Goal: Task Accomplishment & Management: Manage account settings

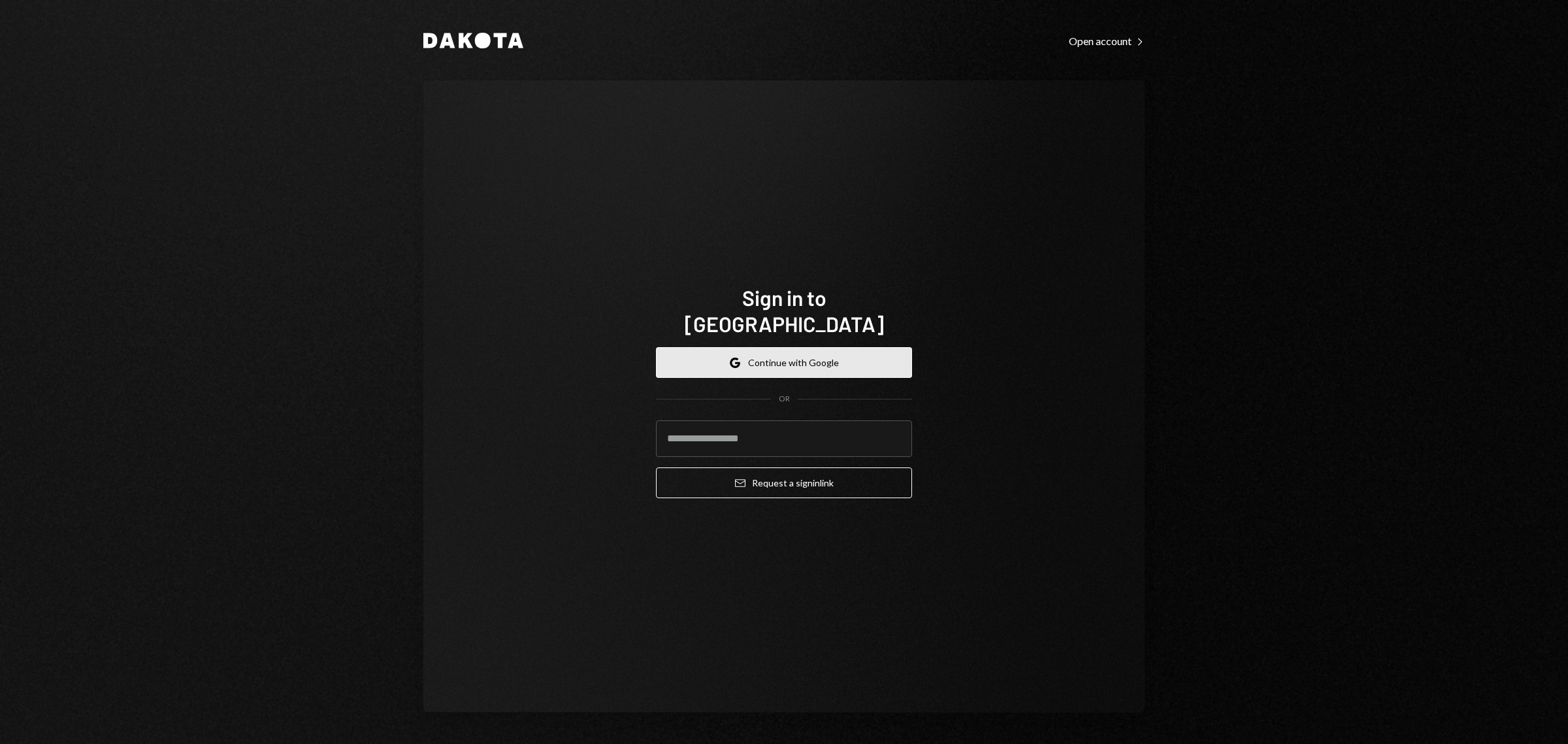
click at [797, 349] on button "Google Continue with Google" at bounding box center [784, 362] width 256 height 31
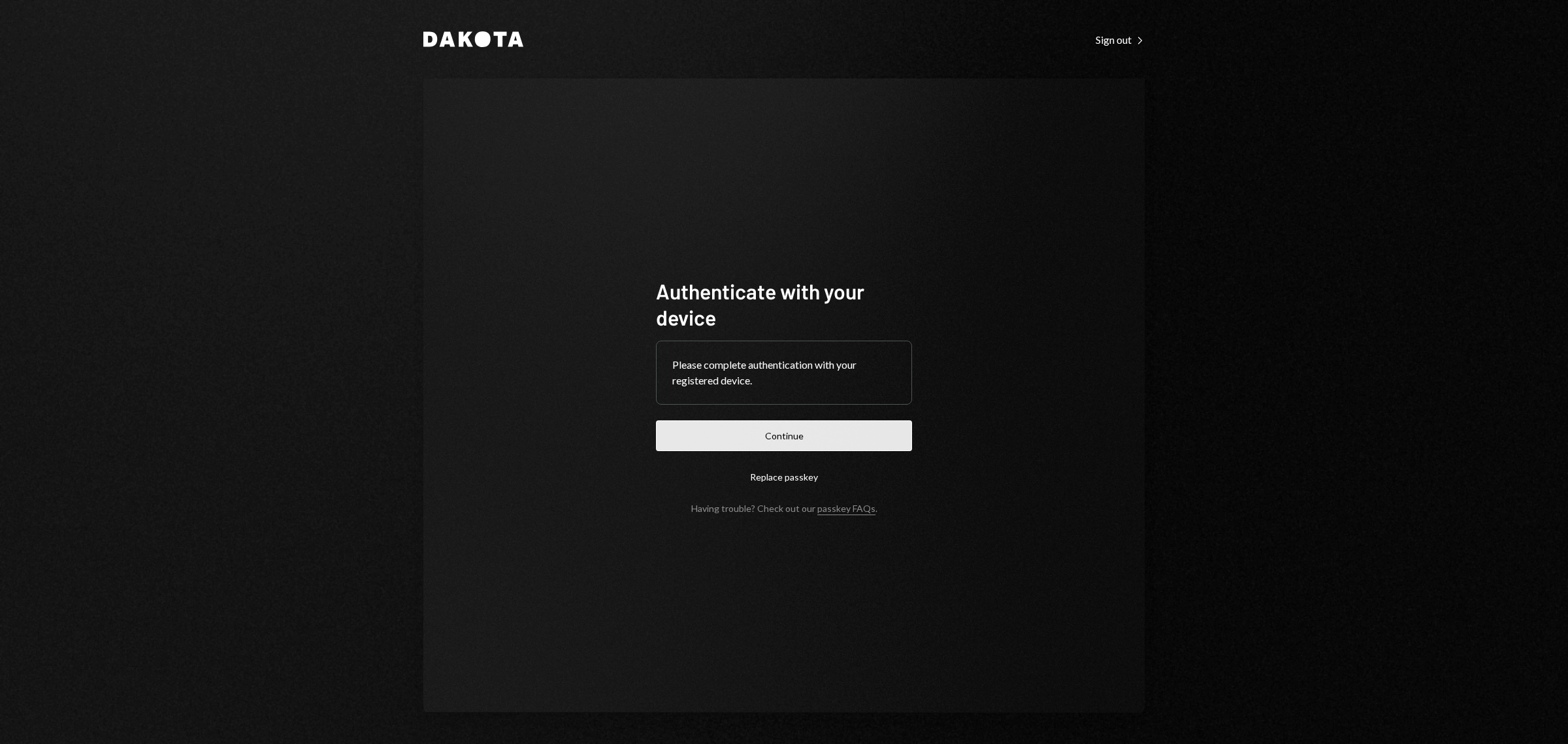
click at [814, 441] on button "Continue" at bounding box center [784, 435] width 256 height 31
click at [916, 39] on div "Dakota Sign out Right Caret" at bounding box center [784, 39] width 721 height 16
click at [782, 435] on button "Continue" at bounding box center [784, 435] width 256 height 31
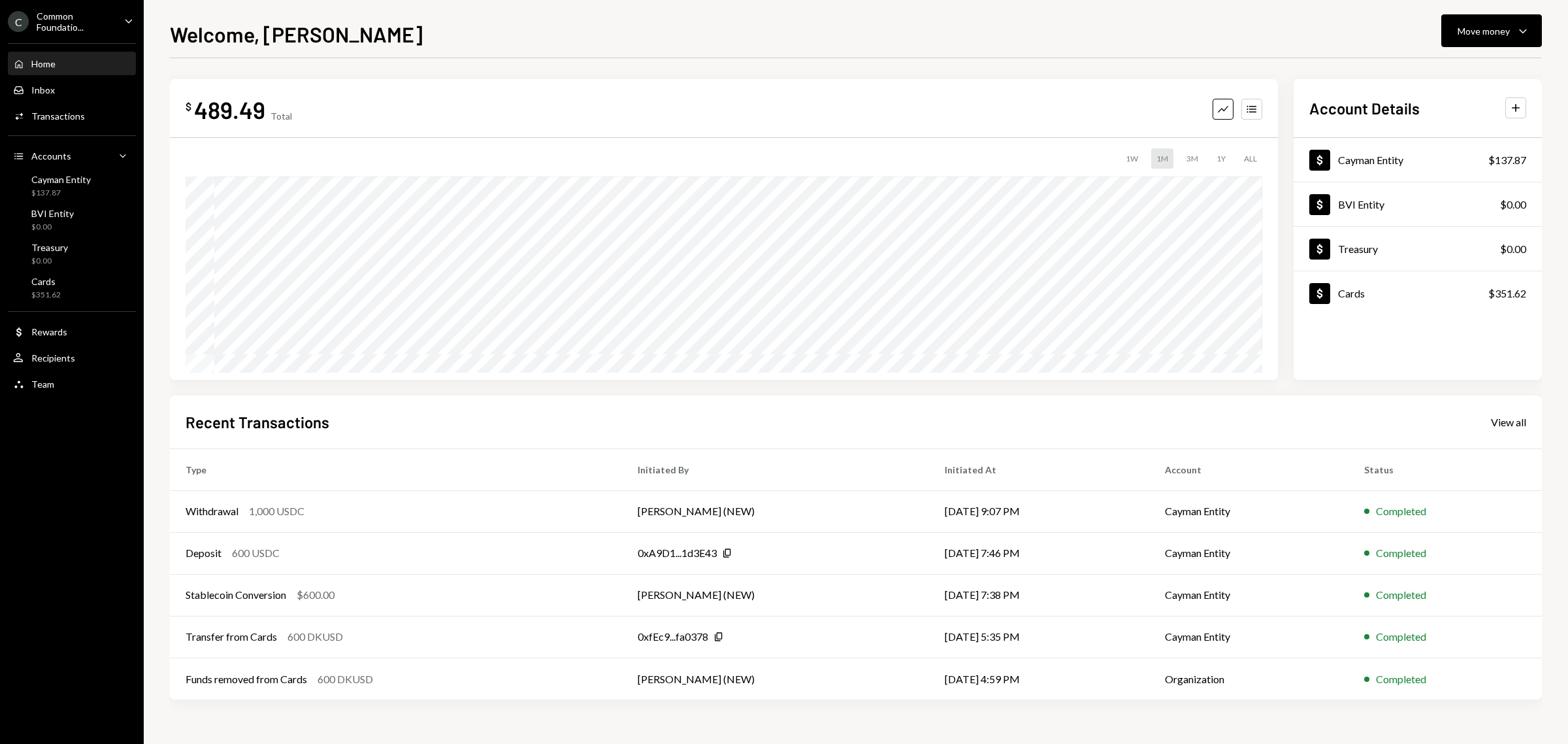
click at [124, 20] on icon "Caret Down" at bounding box center [129, 21] width 14 height 14
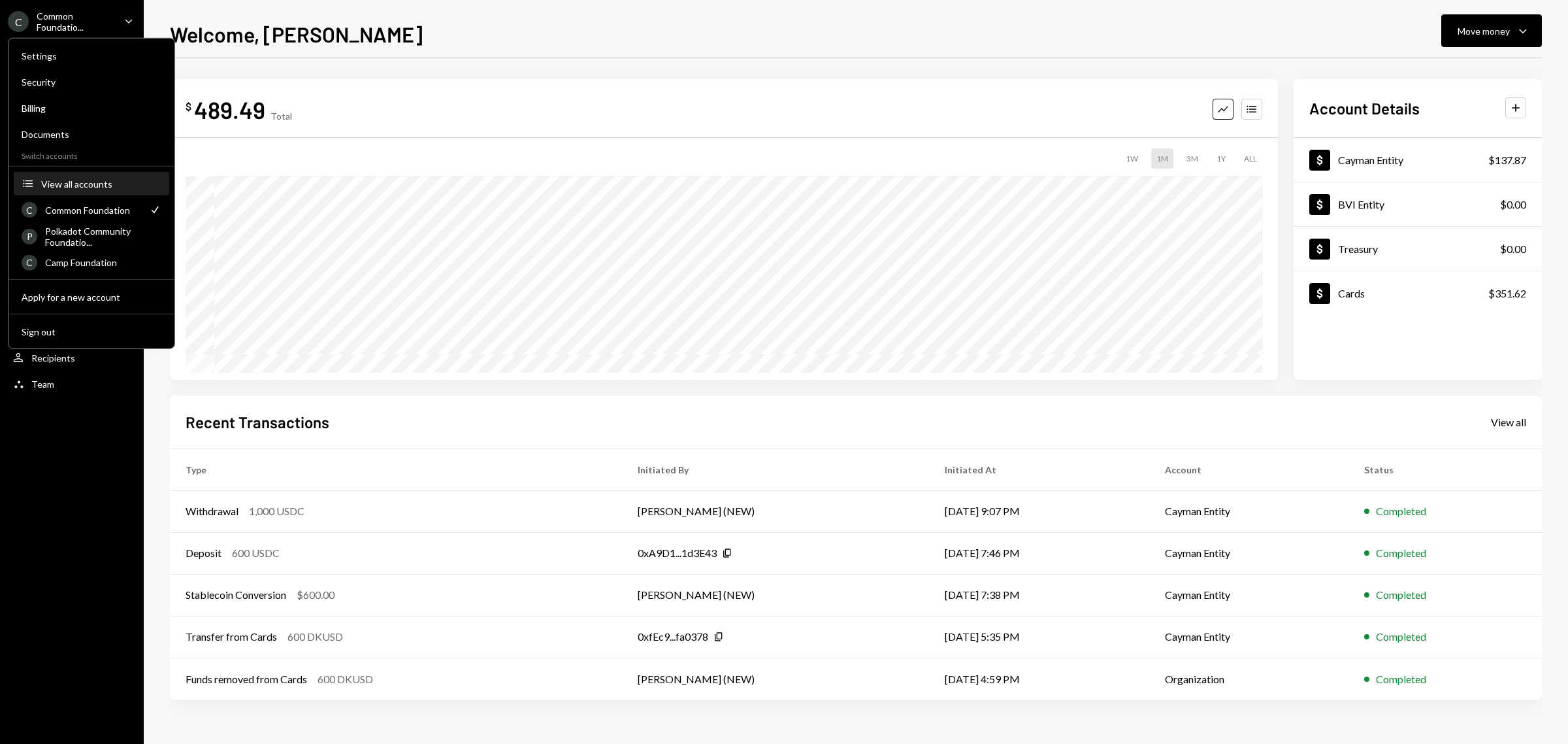
click at [124, 180] on div "View all accounts" at bounding box center [101, 183] width 120 height 11
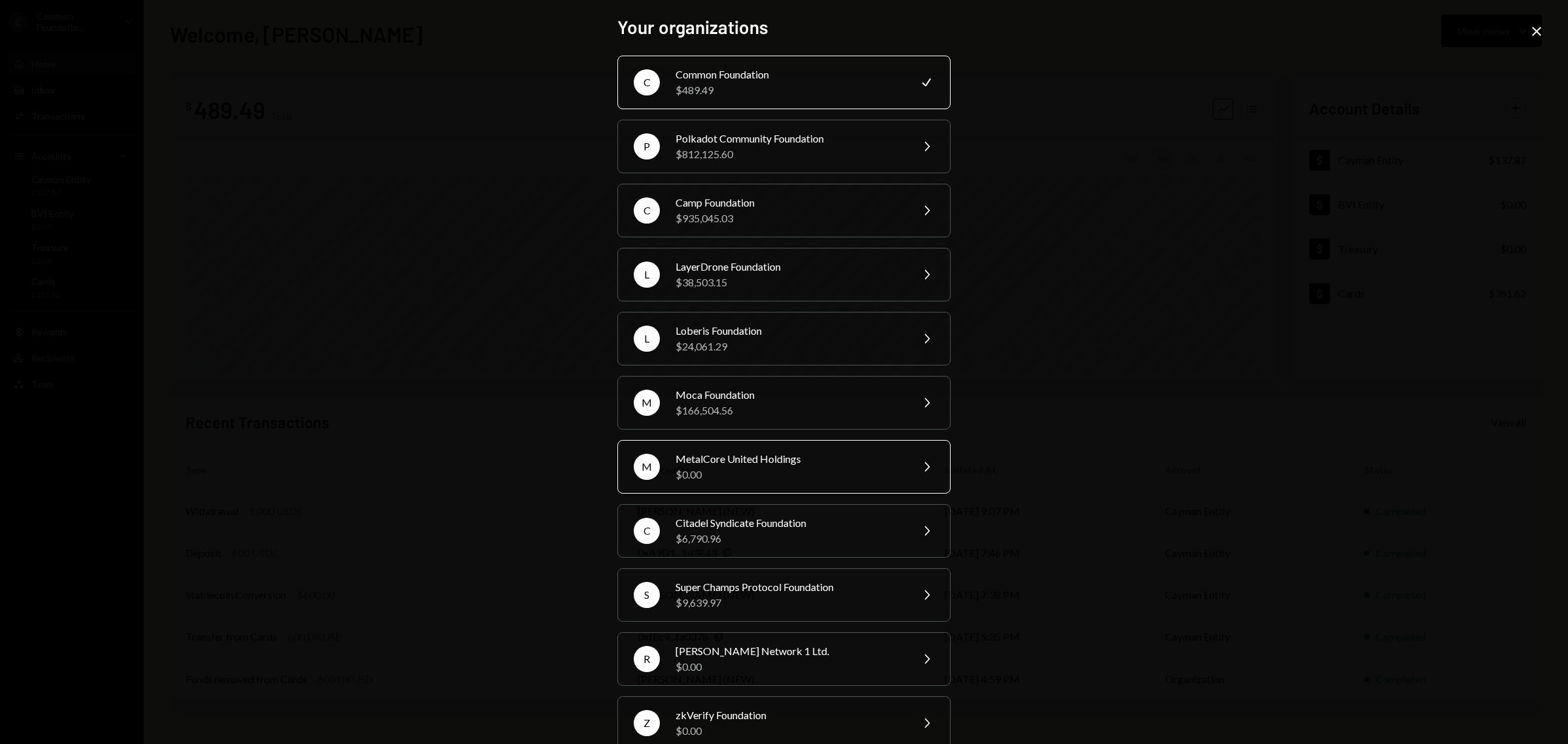
click at [762, 468] on div "$0.00" at bounding box center [789, 475] width 227 height 16
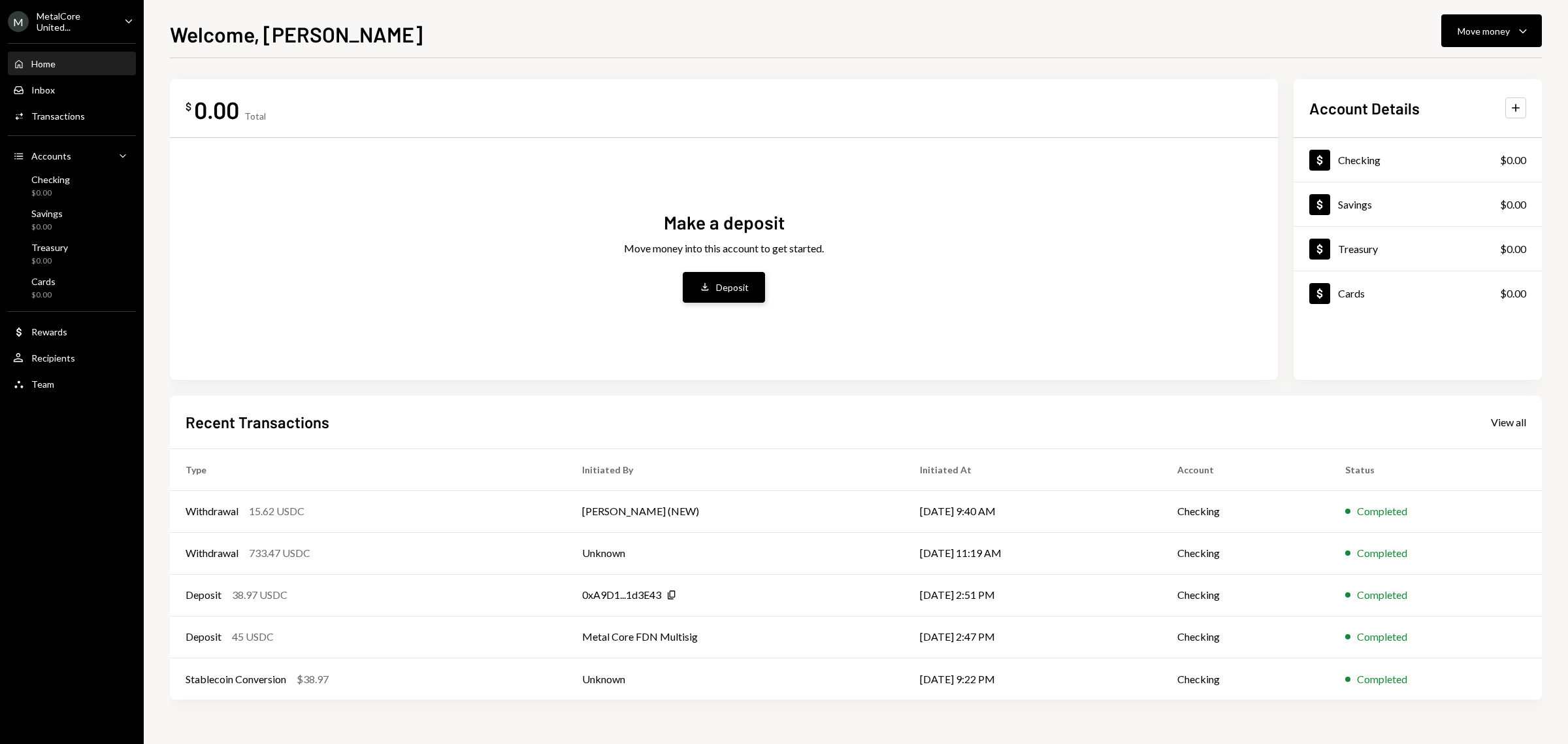
click at [740, 289] on div "Deposit" at bounding box center [732, 287] width 33 height 14
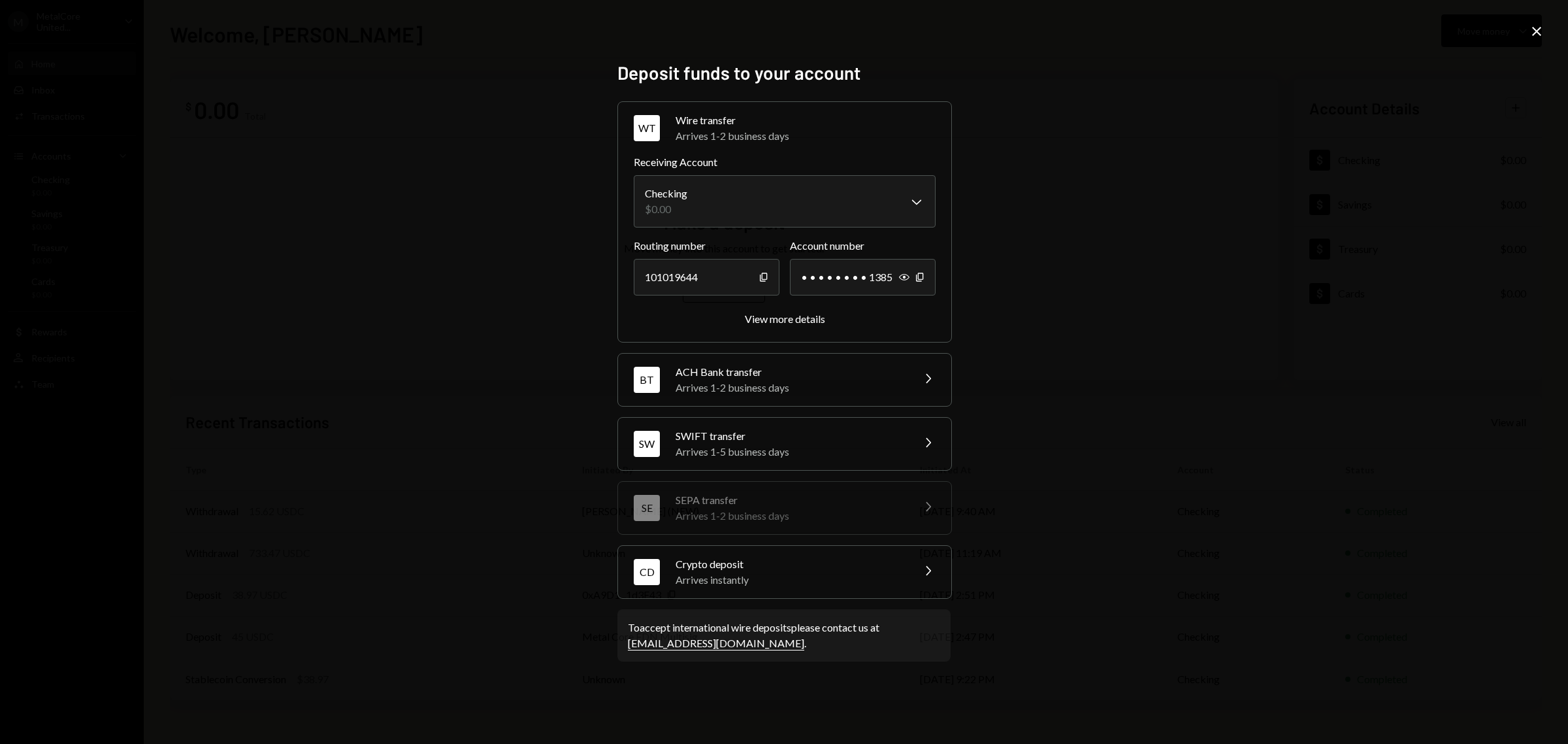
click at [777, 575] on div "Arrives instantly" at bounding box center [790, 580] width 228 height 16
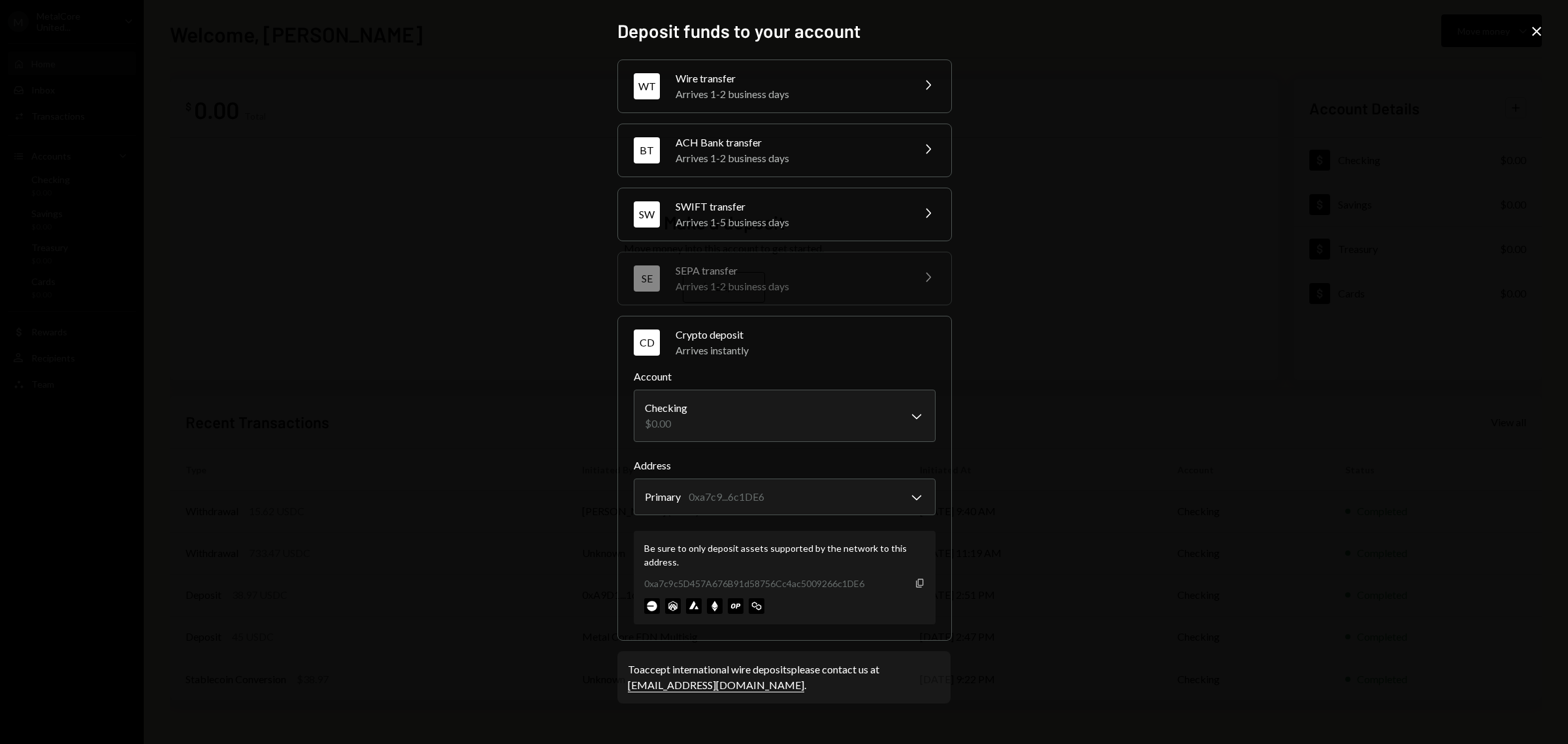
click at [922, 585] on icon "Copy" at bounding box center [920, 583] width 11 height 11
click at [1537, 30] on icon at bounding box center [1536, 32] width 9 height 9
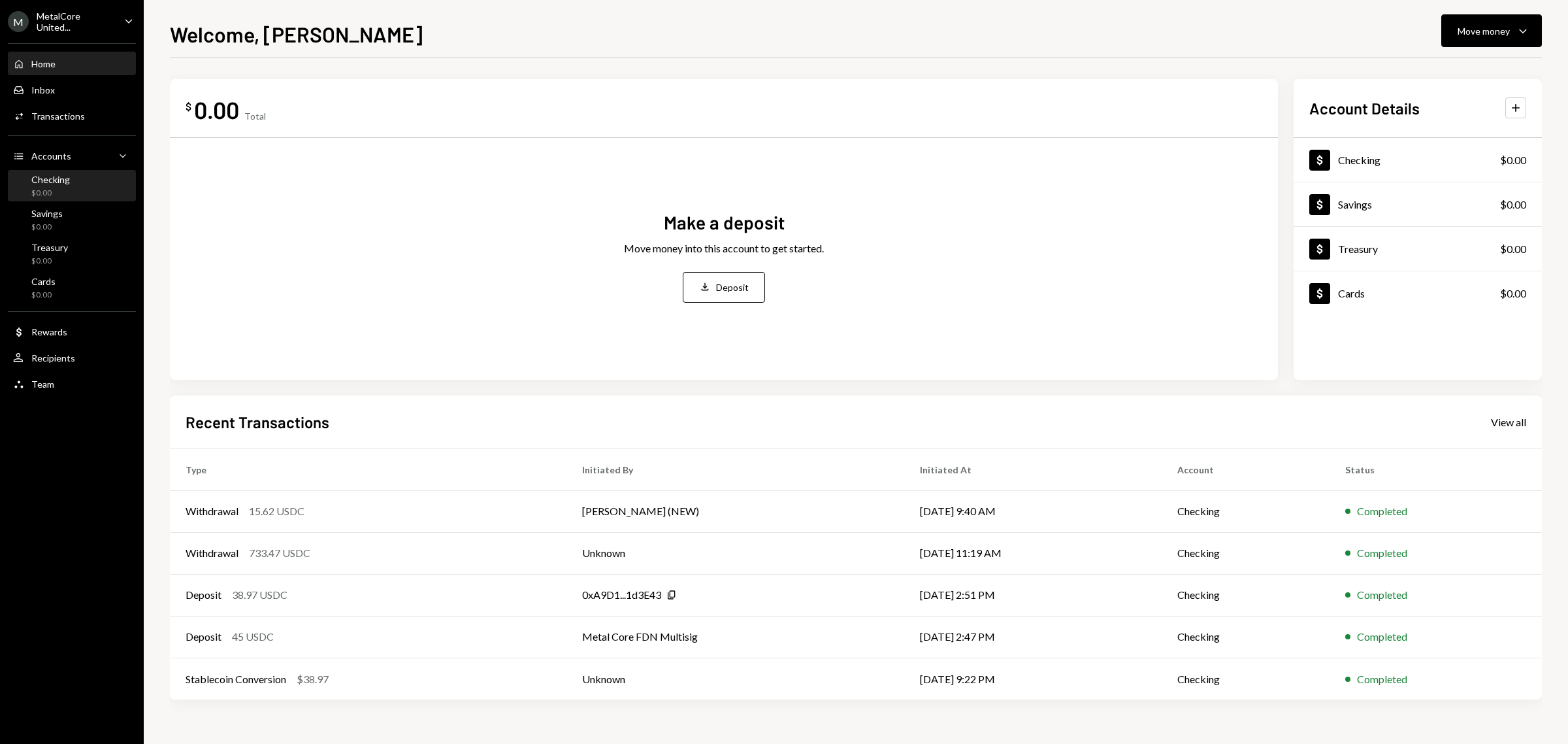
click at [66, 185] on div "Checking $0.00" at bounding box center [51, 186] width 39 height 25
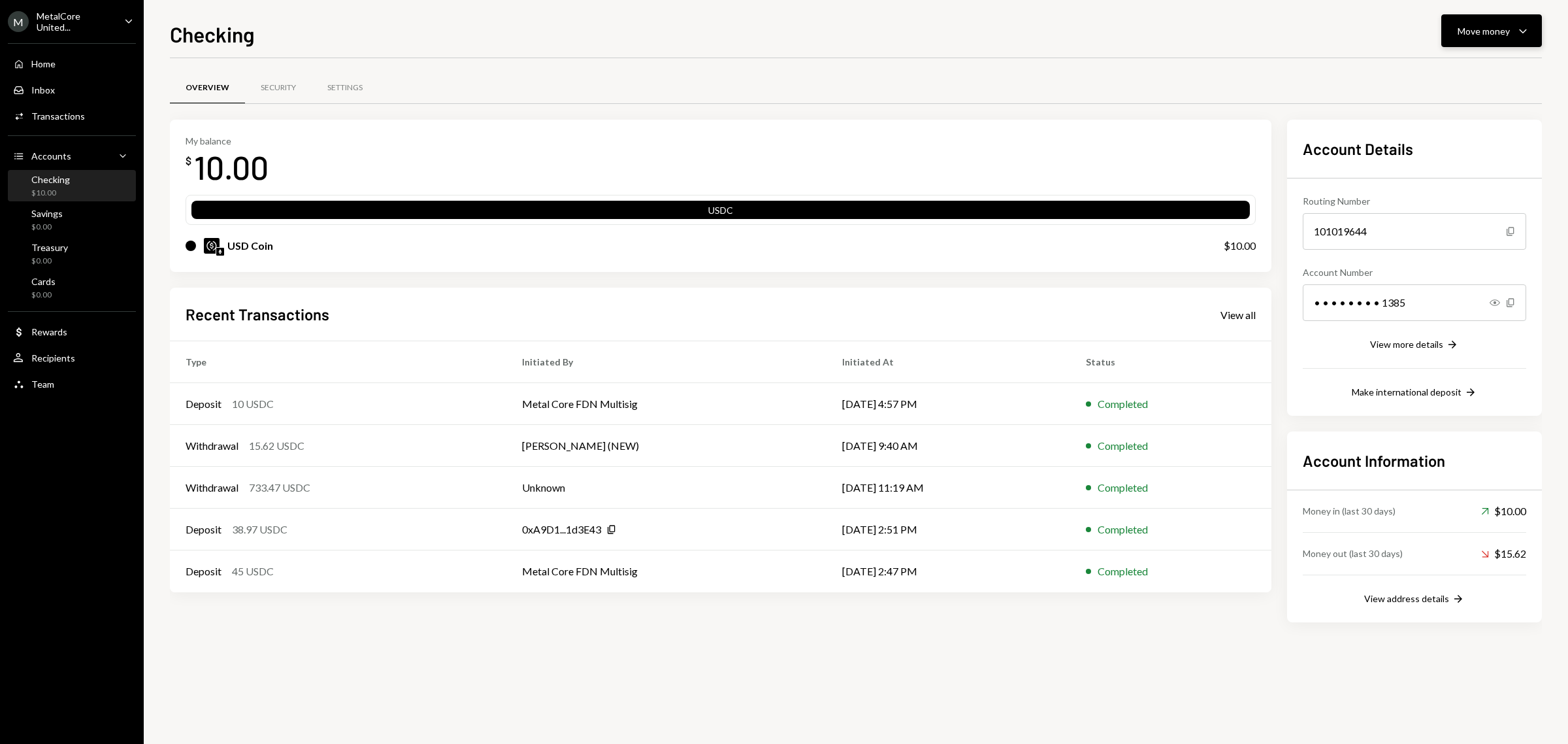
click at [1506, 27] on div "Move money" at bounding box center [1483, 31] width 53 height 14
click at [1454, 119] on div "Deposit Deposit" at bounding box center [1471, 129] width 131 height 30
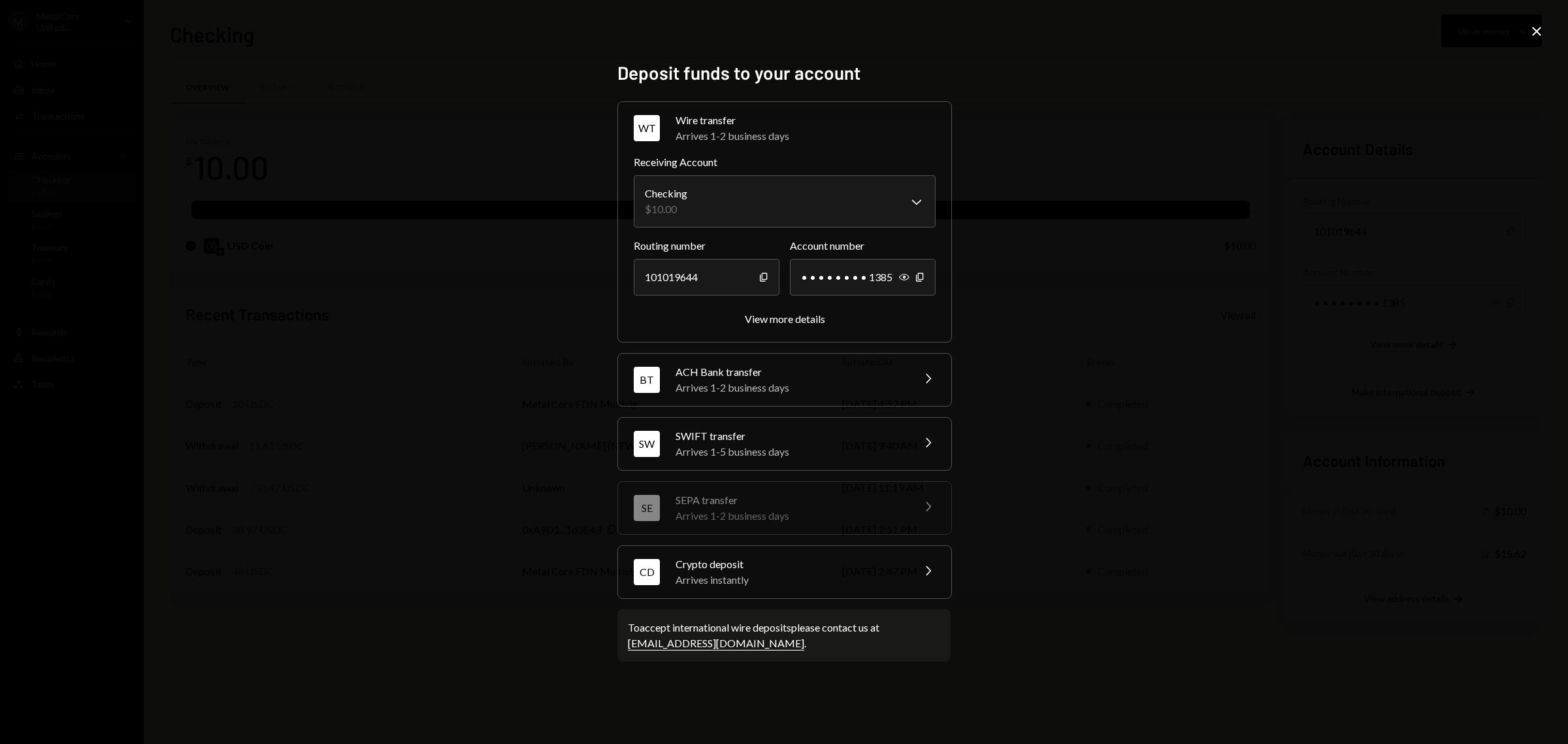
click at [797, 573] on div "Arrives instantly" at bounding box center [790, 580] width 228 height 16
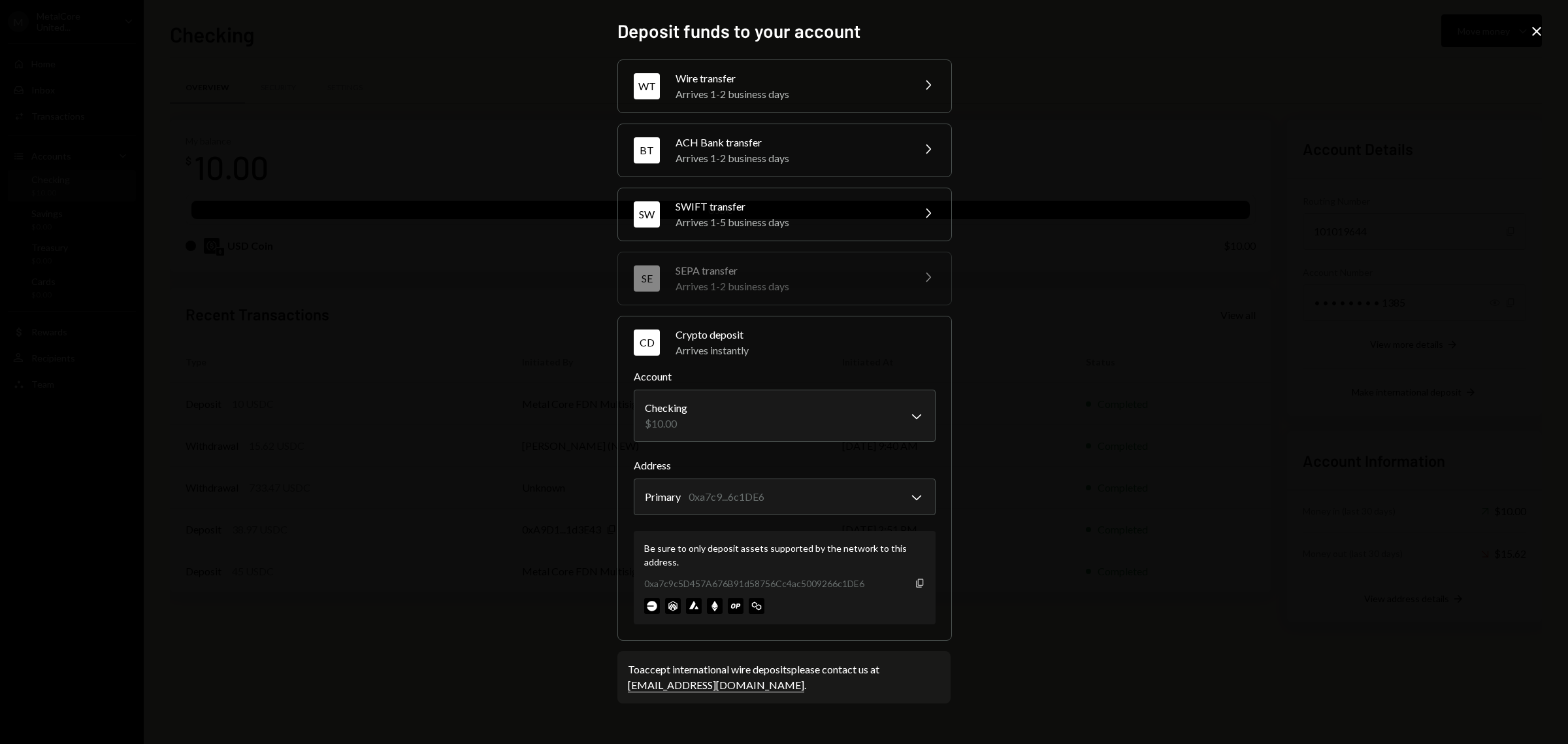
click at [920, 583] on icon "Copy" at bounding box center [920, 583] width 11 height 11
click at [1536, 30] on icon "Close" at bounding box center [1536, 32] width 16 height 16
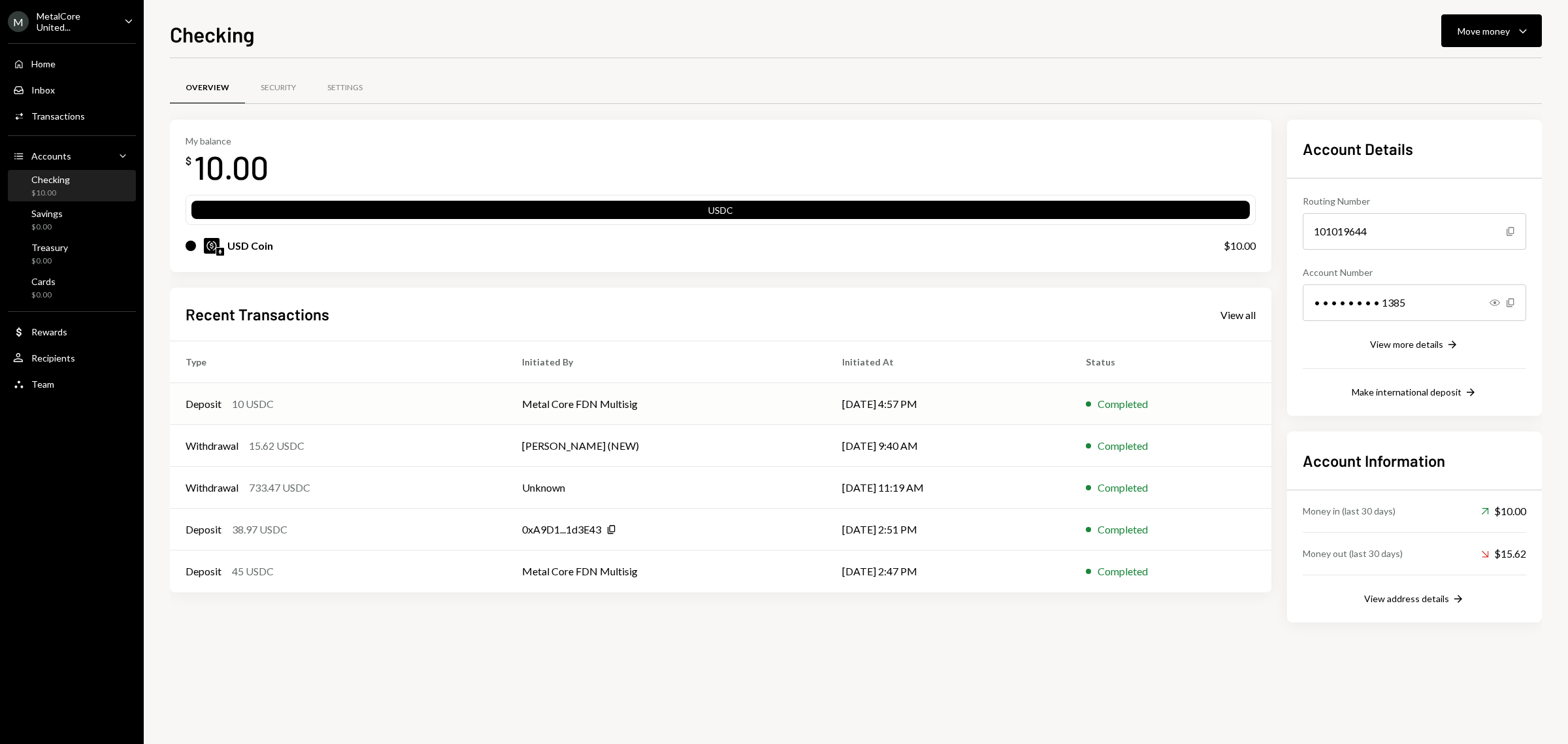
click at [232, 399] on div "10 USDC" at bounding box center [253, 404] width 42 height 16
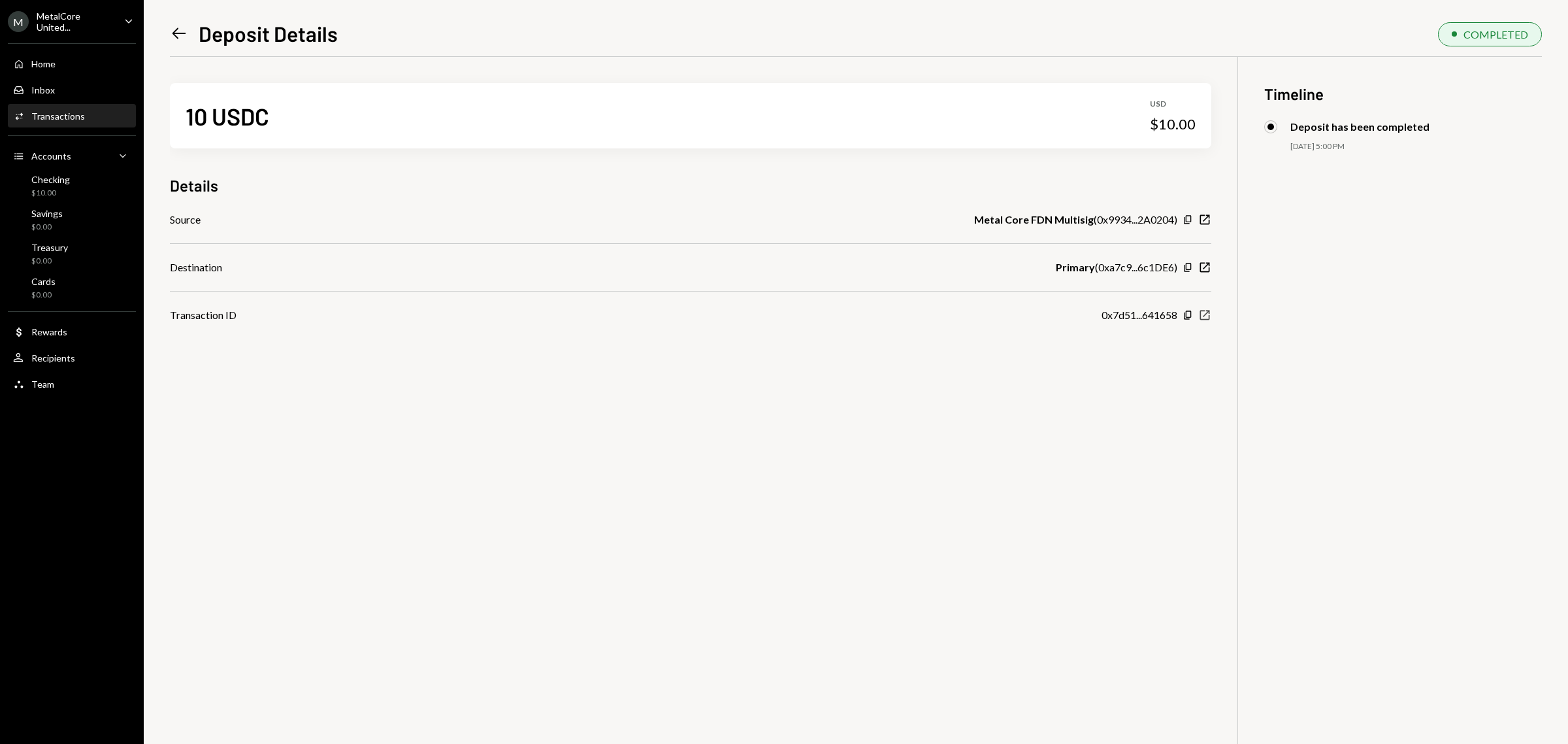
click at [1204, 311] on icon "button" at bounding box center [1204, 315] width 10 height 10
click at [62, 181] on div "Checking" at bounding box center [52, 179] width 41 height 11
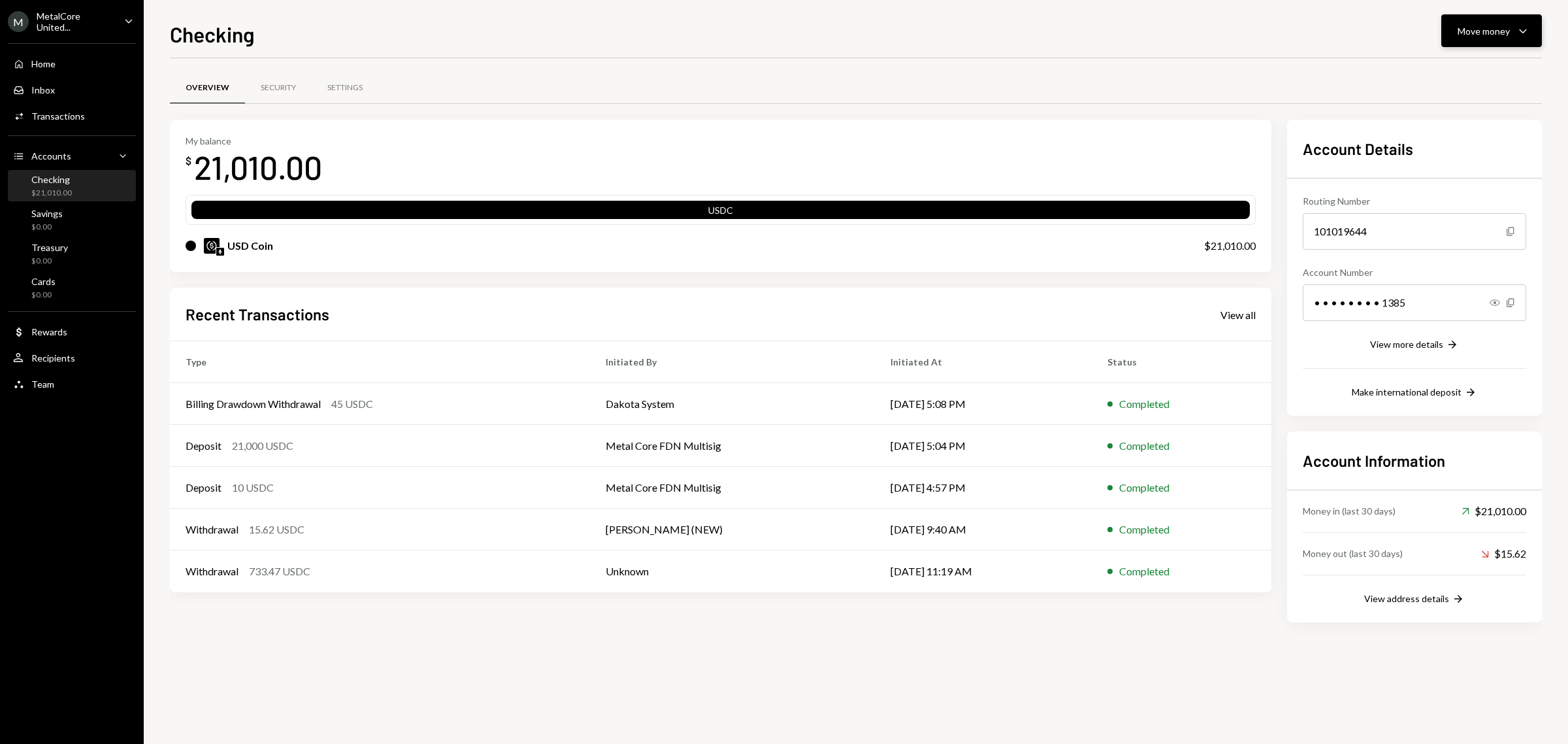
click at [1483, 31] on div "Move money" at bounding box center [1483, 31] width 53 height 14
click at [1471, 72] on div "Send" at bounding box center [1480, 71] width 95 height 14
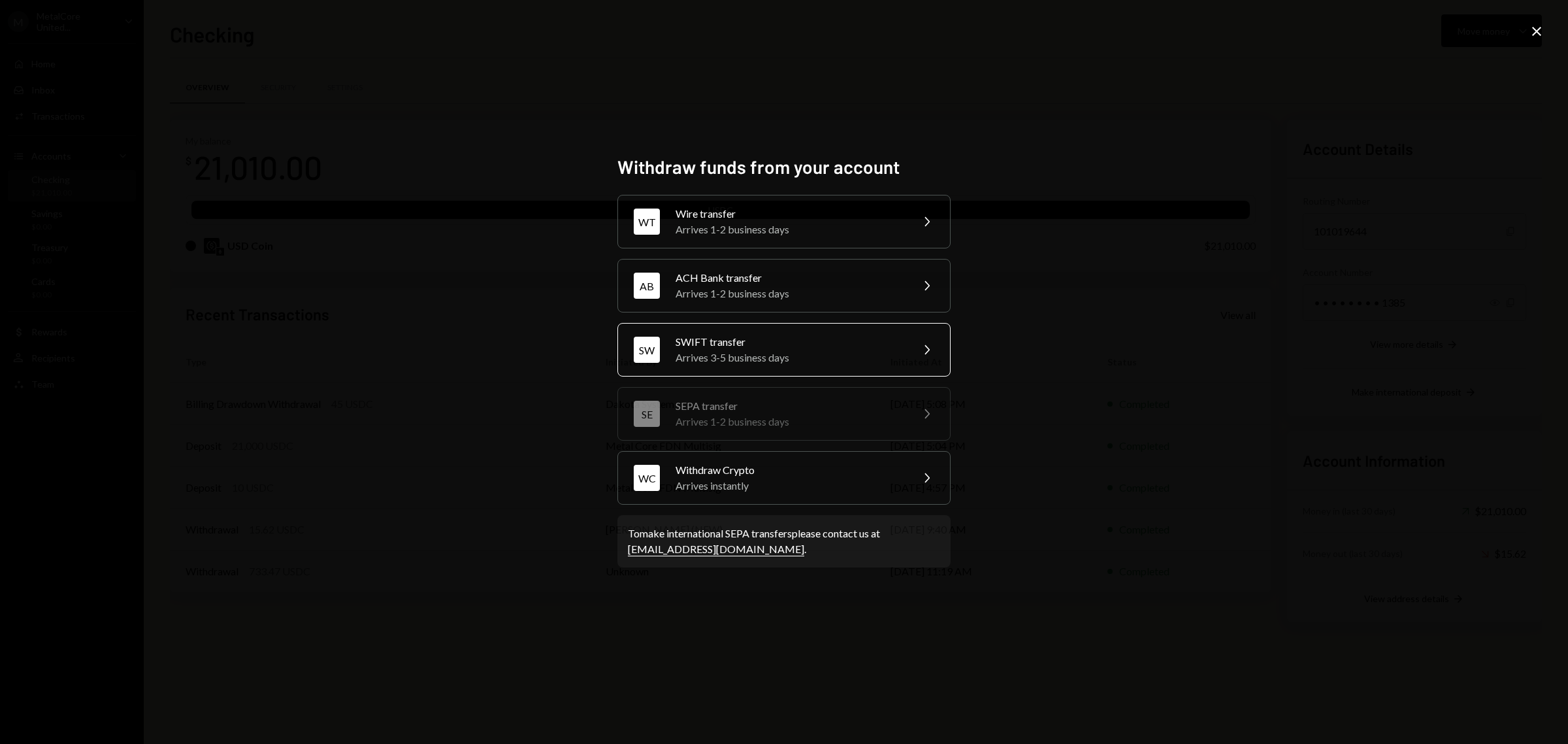
click at [754, 360] on div "Arrives 3-5 business days" at bounding box center [789, 357] width 227 height 16
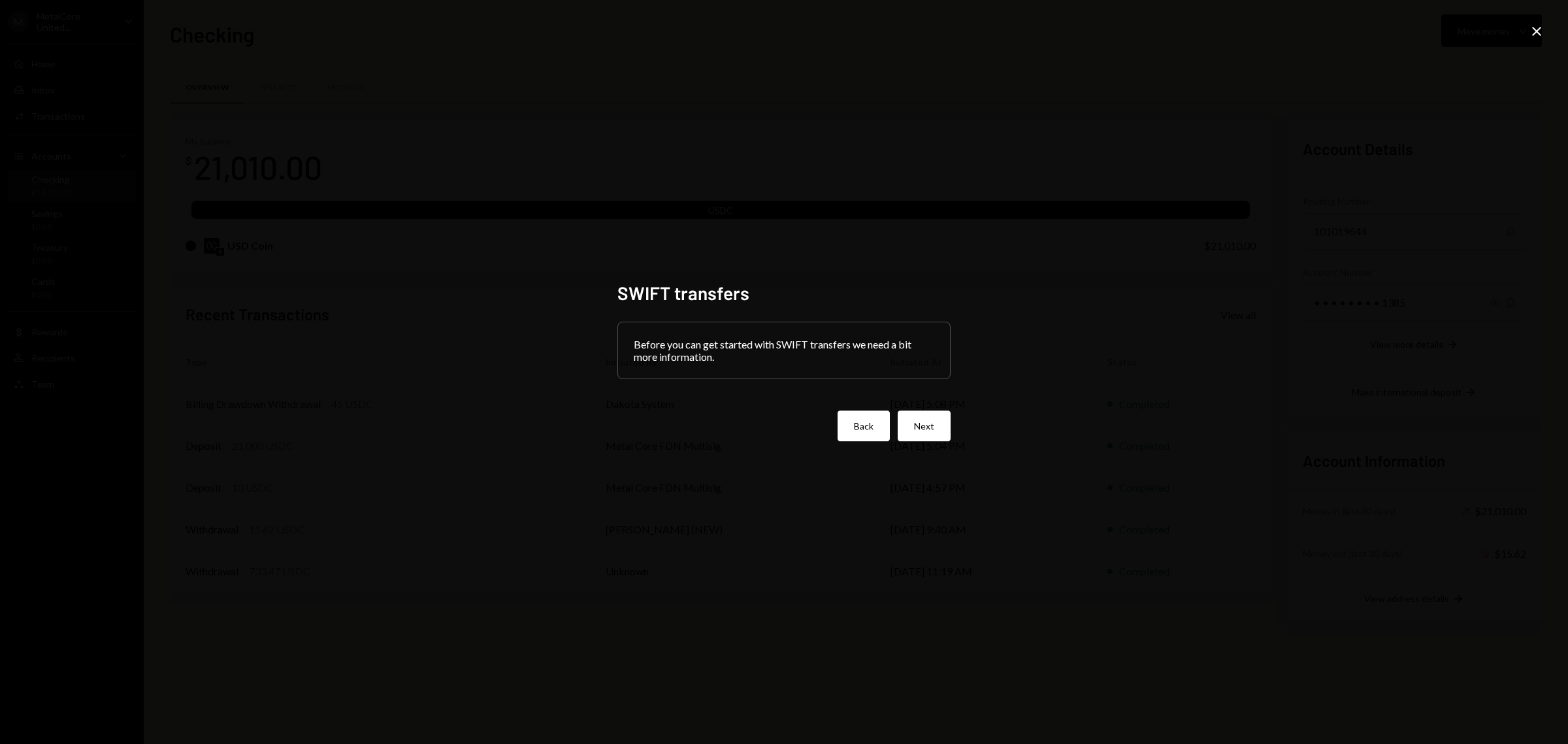
click at [868, 433] on button "Back" at bounding box center [864, 426] width 53 height 31
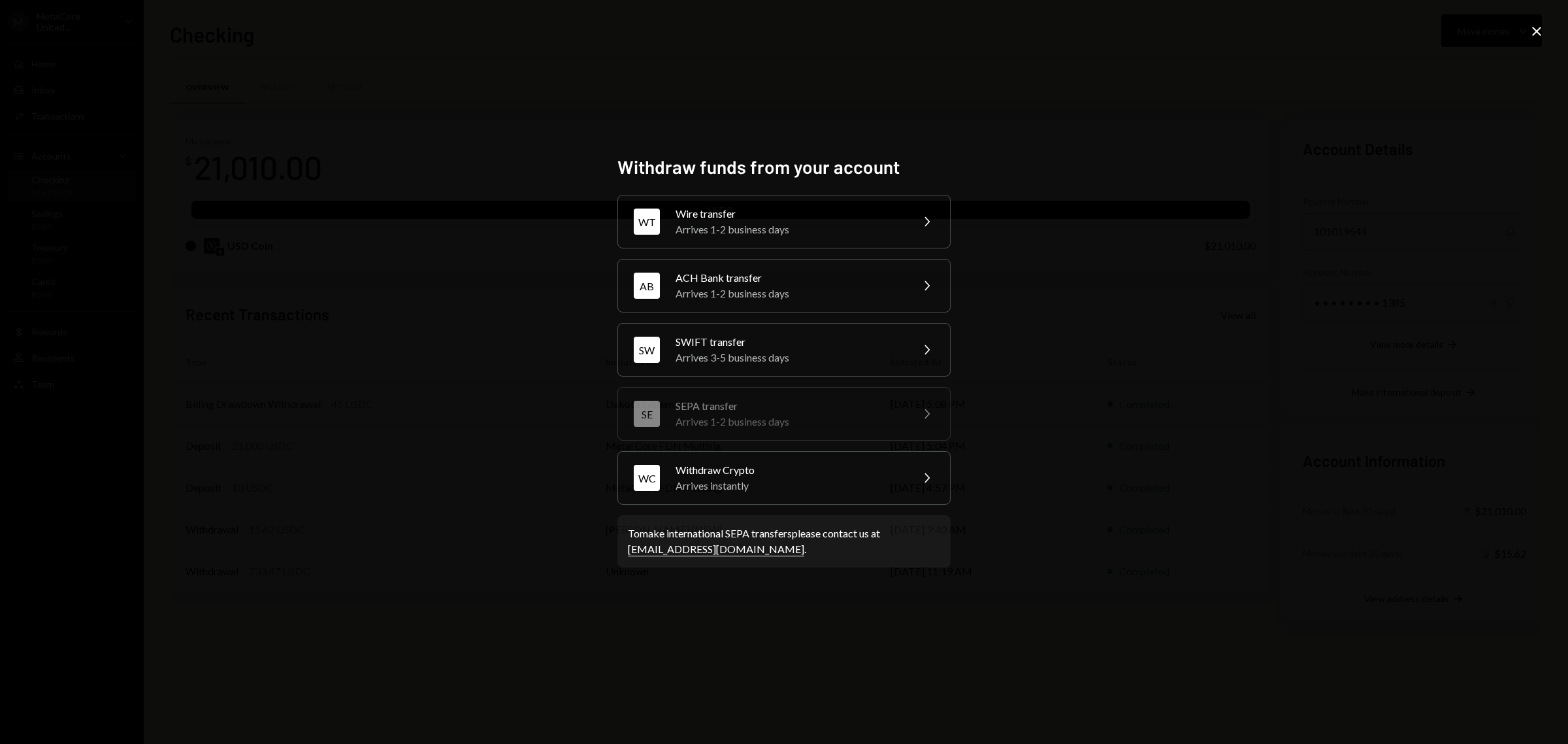
click at [1544, 25] on icon "Close" at bounding box center [1536, 32] width 16 height 16
